Goal: Transaction & Acquisition: Subscribe to service/newsletter

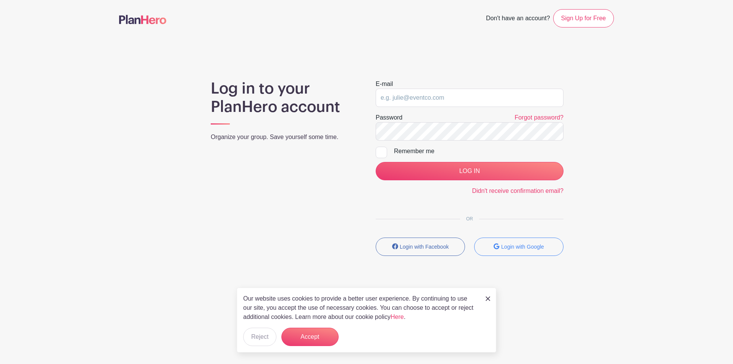
type input "amhammond@pa.gov"
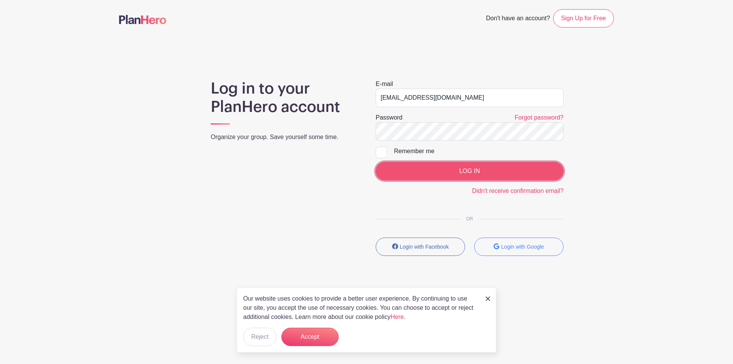
click at [393, 175] on input "LOG IN" at bounding box center [470, 171] width 188 height 18
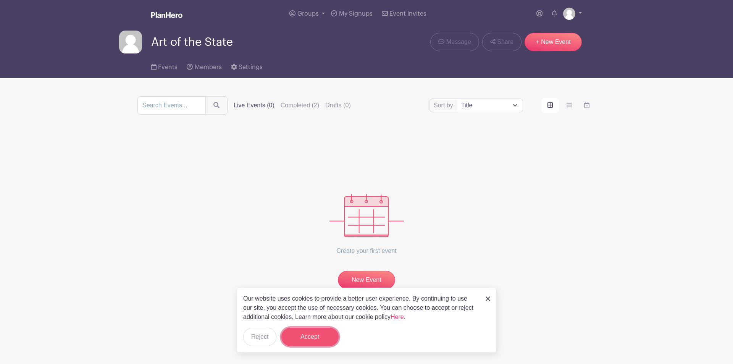
click at [317, 341] on button "Accept" at bounding box center [309, 337] width 57 height 18
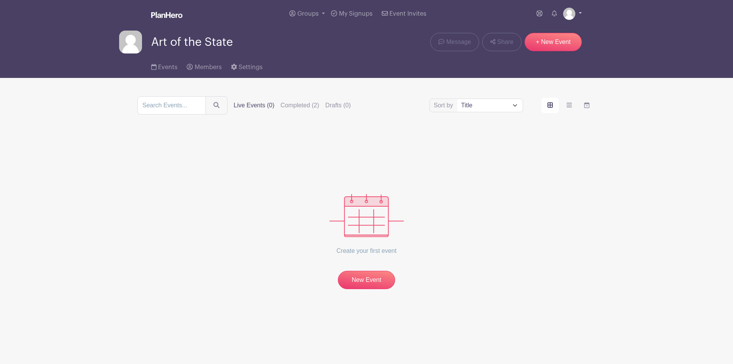
click at [577, 15] on link at bounding box center [572, 14] width 19 height 12
click at [557, 30] on link "My account" at bounding box center [551, 32] width 60 height 12
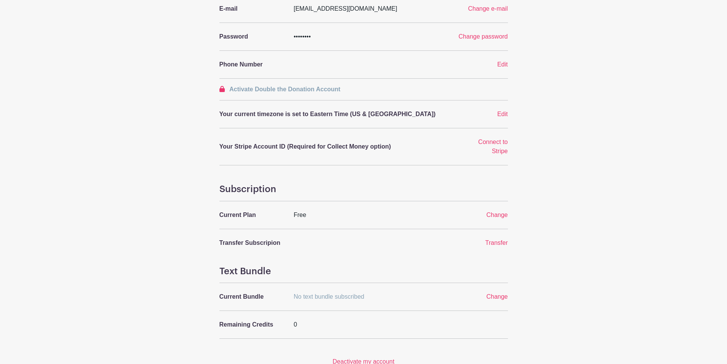
scroll to position [153, 0]
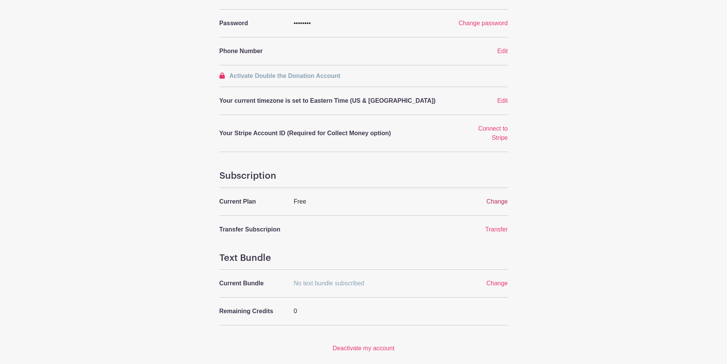
click at [499, 203] on span "Change" at bounding box center [496, 201] width 21 height 6
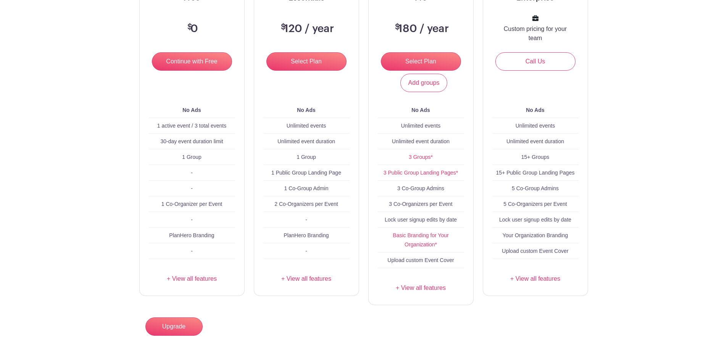
scroll to position [115, 0]
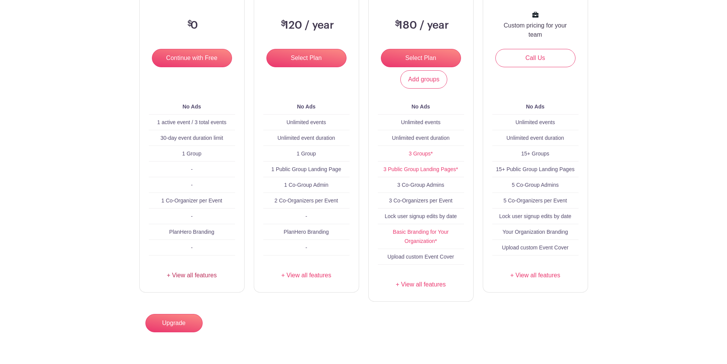
click at [207, 278] on link "+ View all features" at bounding box center [192, 275] width 86 height 9
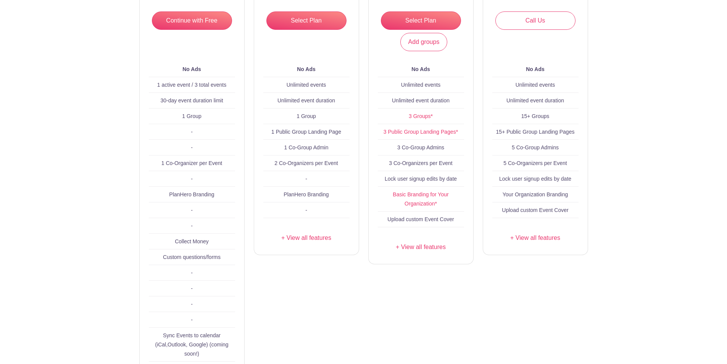
scroll to position [153, 0]
click at [317, 240] on link "+ View all features" at bounding box center [306, 237] width 86 height 9
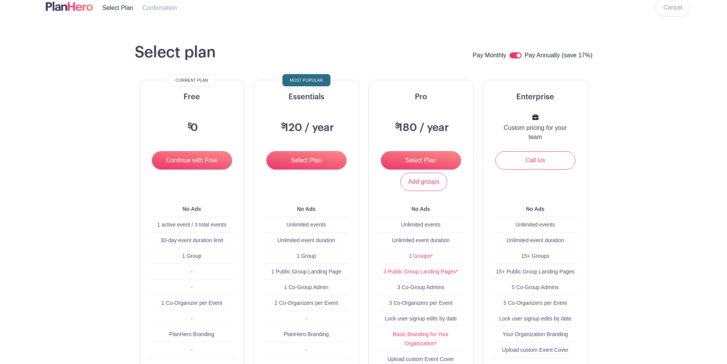
scroll to position [0, 0]
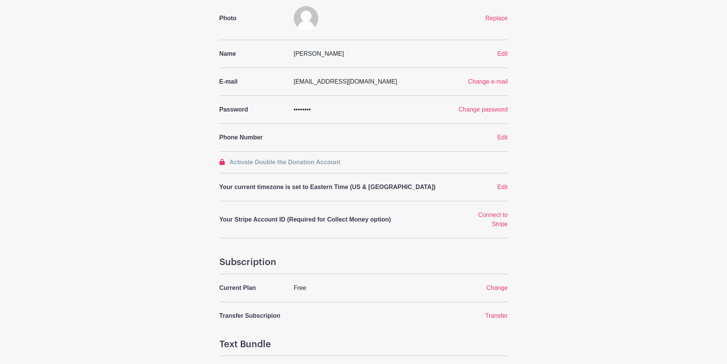
scroll to position [76, 0]
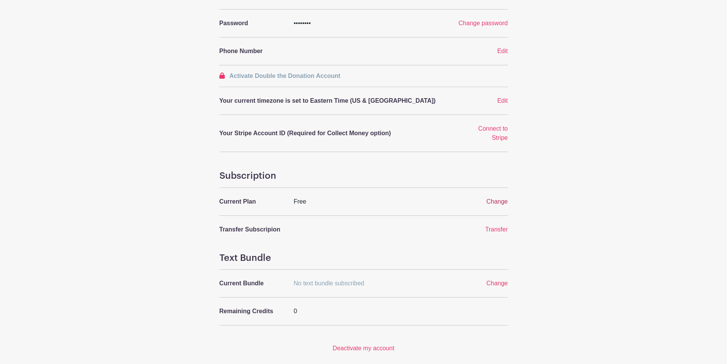
click at [498, 201] on span "Change" at bounding box center [496, 201] width 21 height 6
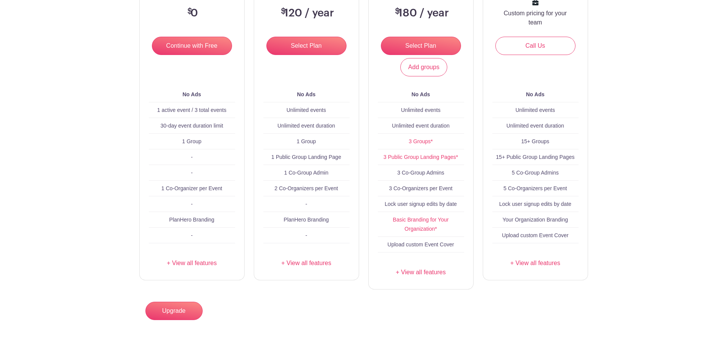
scroll to position [131, 0]
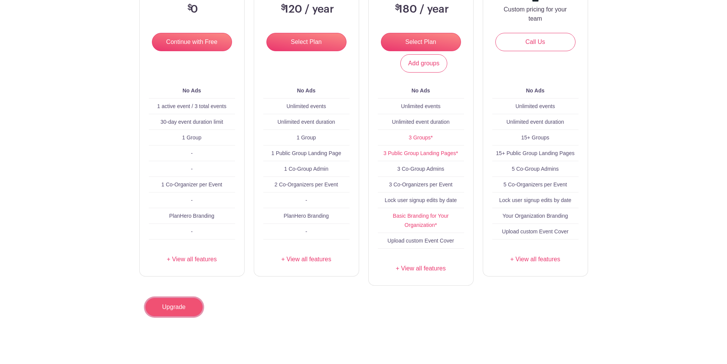
click at [168, 308] on link "Upgrade" at bounding box center [173, 307] width 57 height 18
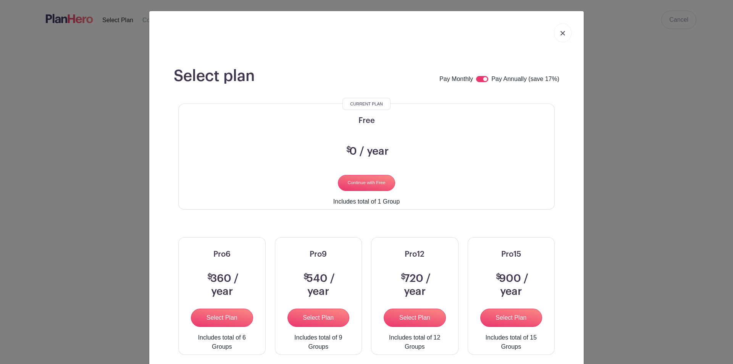
click at [476, 78] on input "checkbox" at bounding box center [482, 79] width 12 height 6
checkbox input "false"
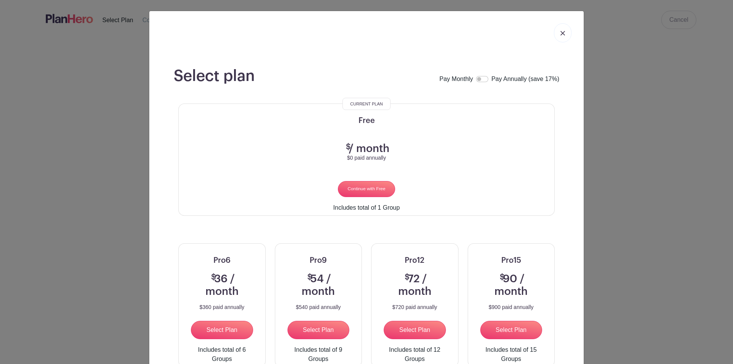
click at [561, 35] on img at bounding box center [562, 33] width 5 height 5
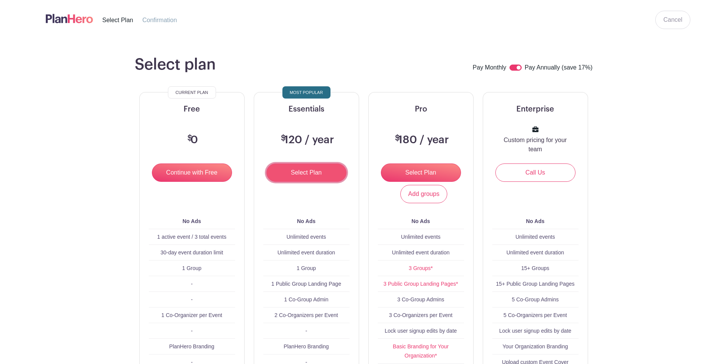
click at [319, 173] on input "Select Plan" at bounding box center [307, 172] width 80 height 18
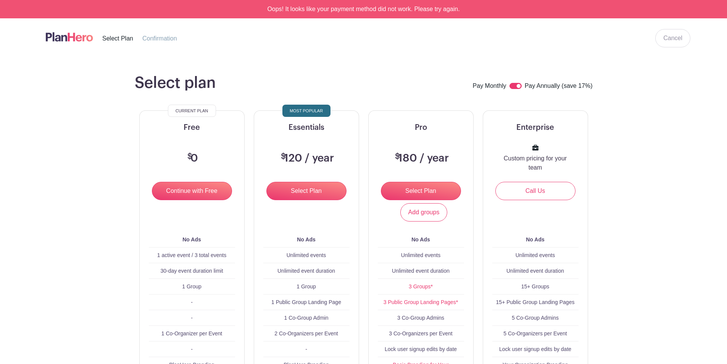
click at [514, 86] on input "checkbox" at bounding box center [516, 86] width 12 height 6
checkbox input "false"
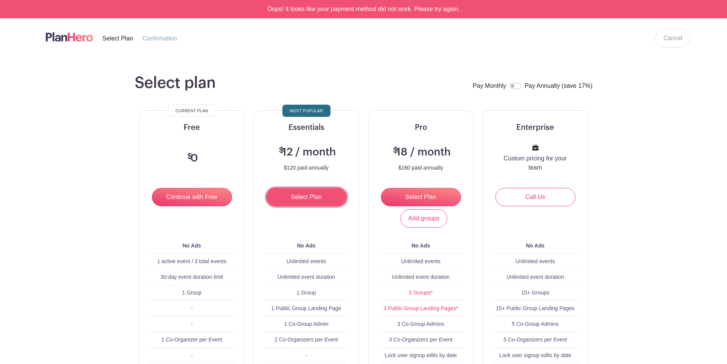
click at [315, 196] on input "Select Plan" at bounding box center [307, 197] width 80 height 18
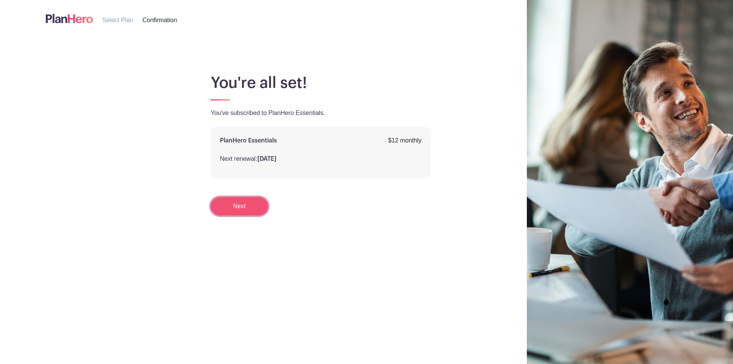
click at [242, 207] on link "Next" at bounding box center [239, 206] width 57 height 18
